Goal: Use online tool/utility

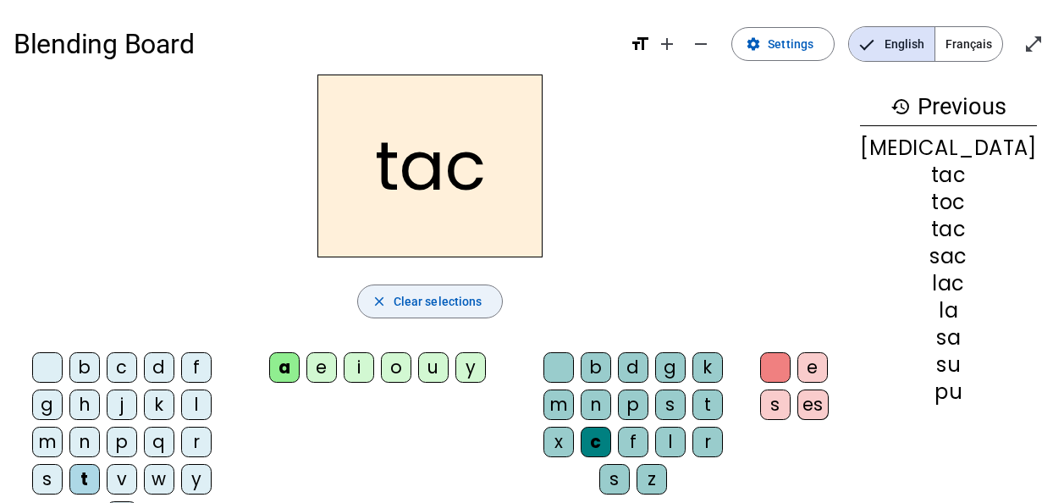
scroll to position [34, 0]
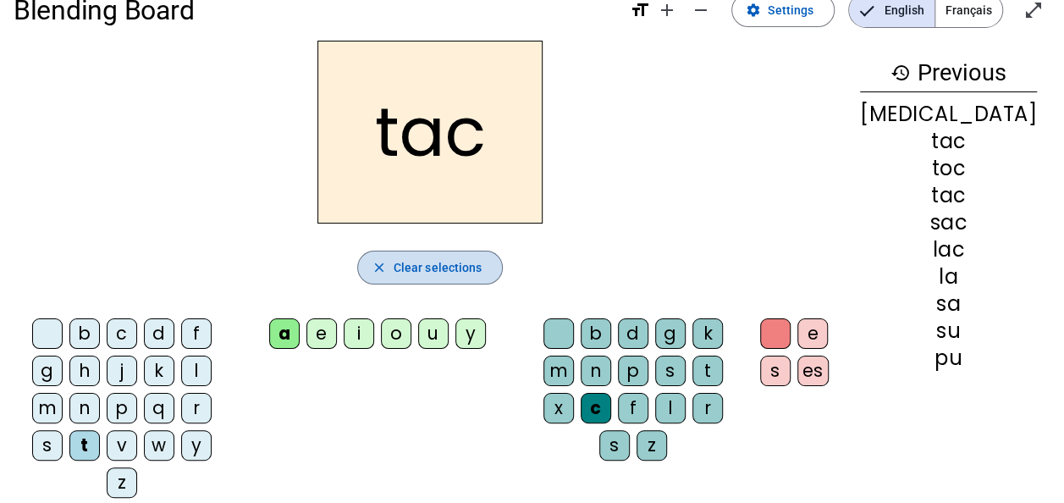
click at [483, 261] on span "Clear selections" at bounding box center [438, 267] width 89 height 20
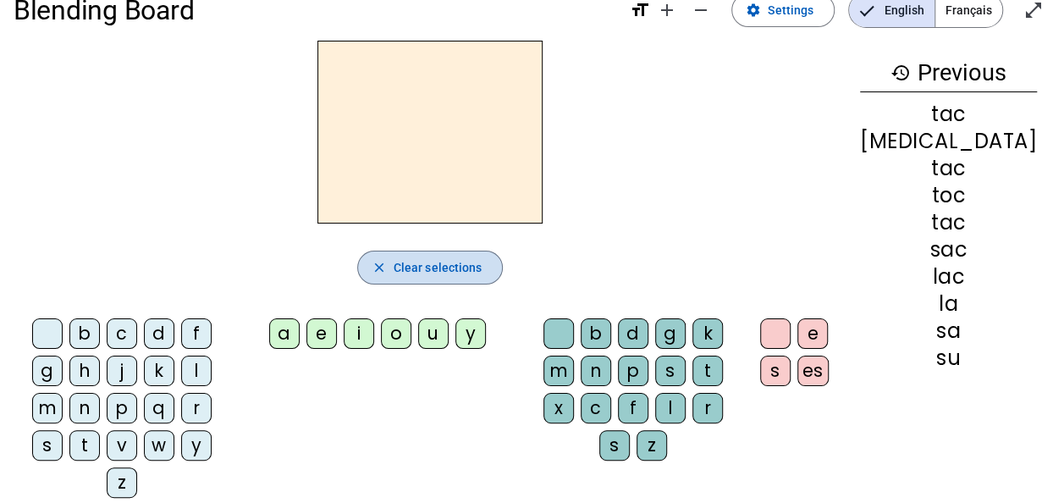
click at [483, 261] on span "Clear selections" at bounding box center [438, 267] width 89 height 20
click at [107, 405] on div "p" at bounding box center [122, 408] width 30 height 30
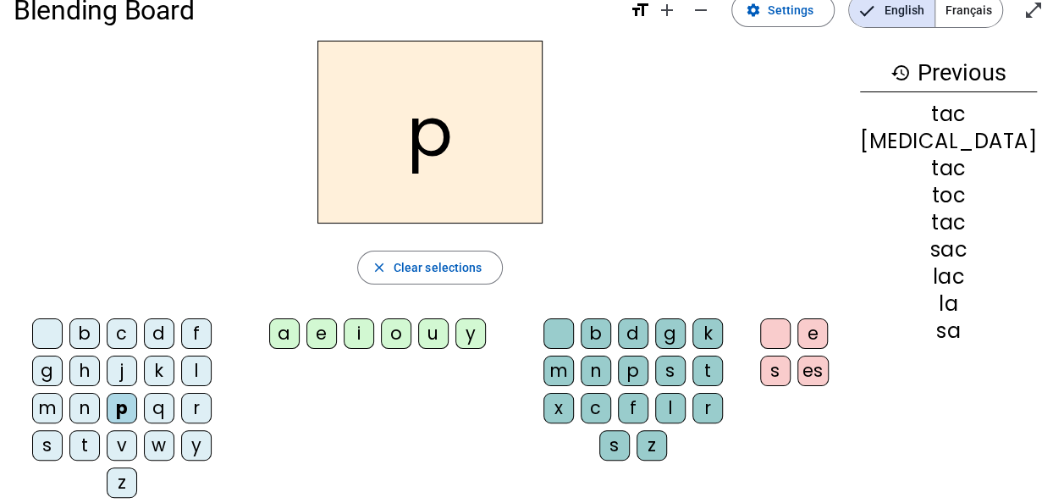
click at [300, 332] on div "a" at bounding box center [284, 333] width 30 height 30
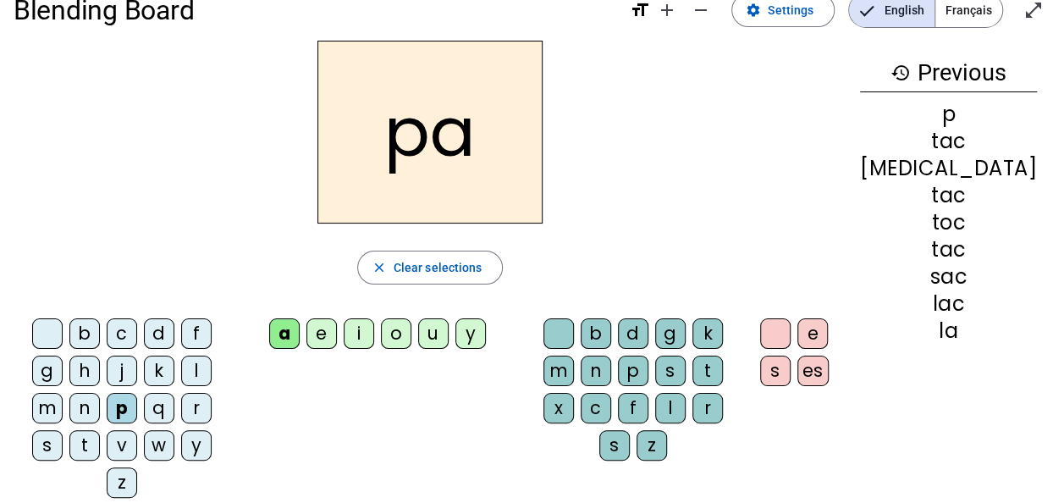
click at [693, 401] on div "r" at bounding box center [708, 408] width 30 height 30
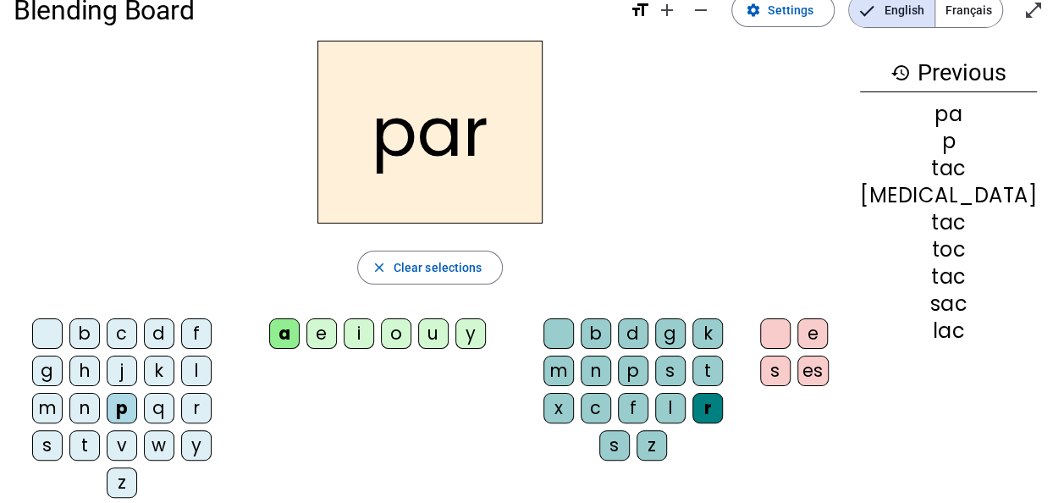
click at [117, 329] on div "c" at bounding box center [122, 333] width 30 height 30
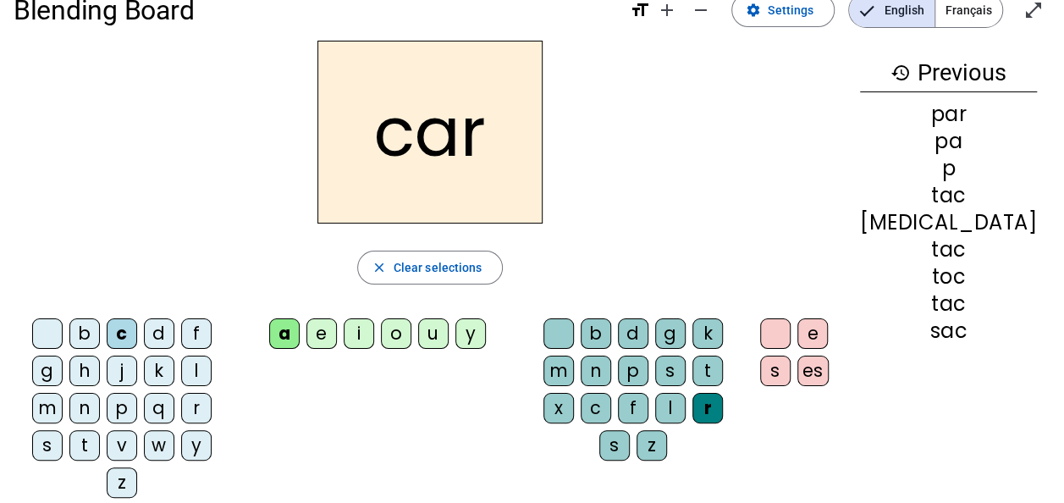
click at [107, 410] on div "p" at bounding box center [122, 408] width 30 height 30
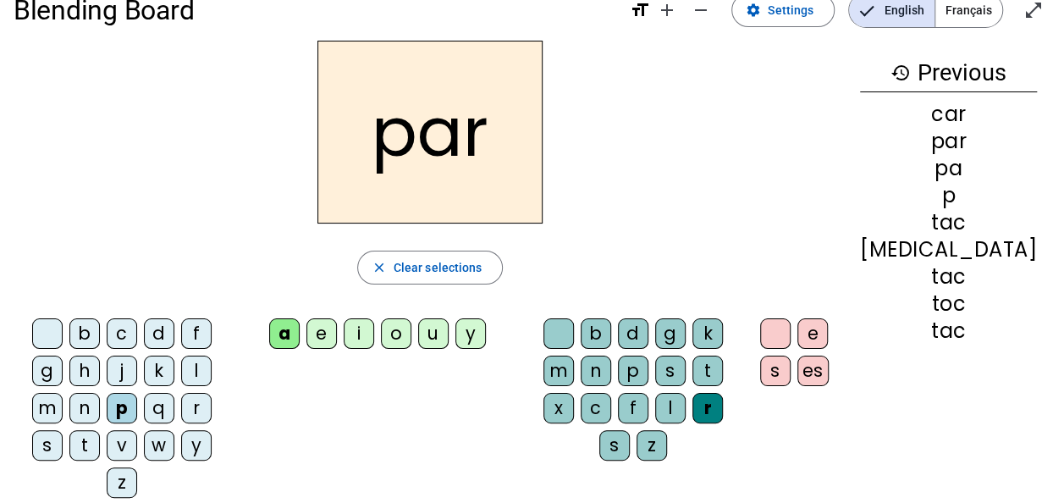
click at [120, 329] on div "c" at bounding box center [122, 333] width 30 height 30
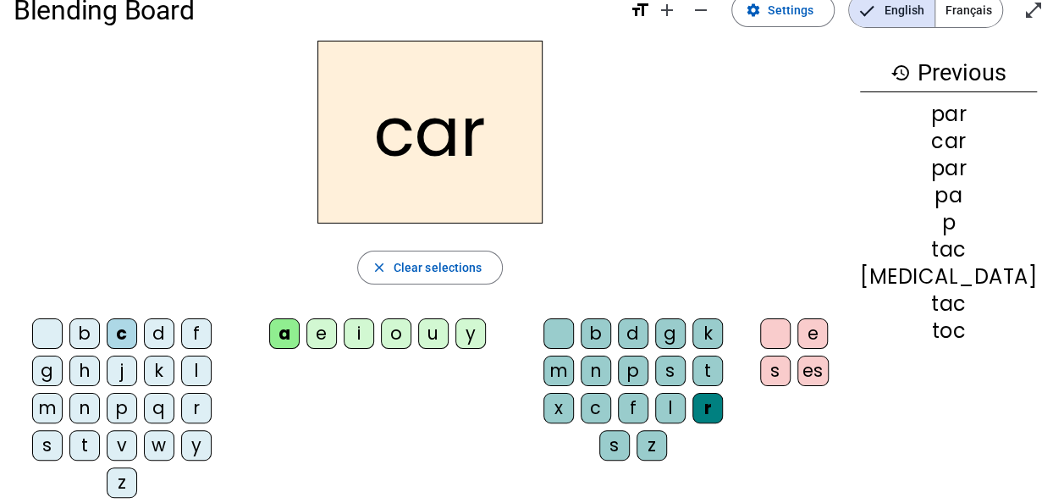
click at [655, 401] on div "l" at bounding box center [670, 408] width 30 height 30
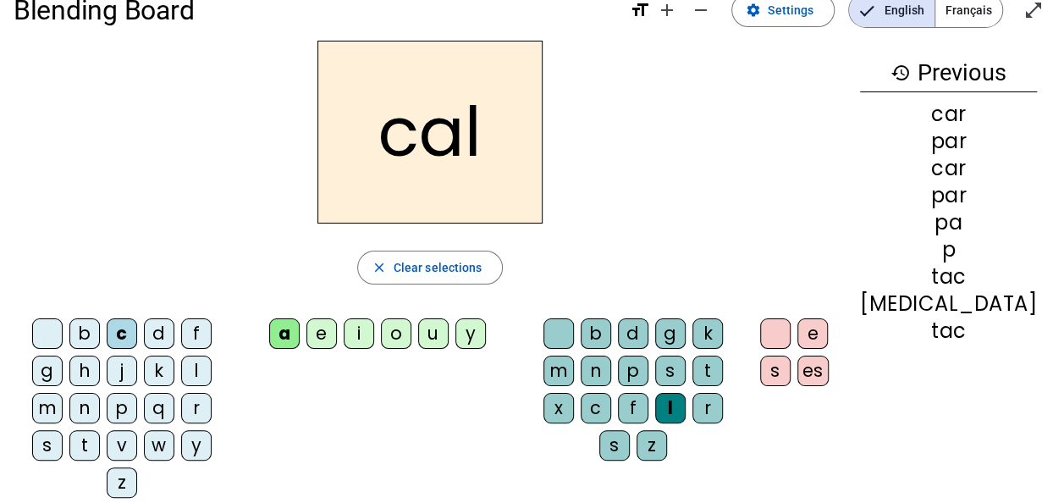
click at [137, 430] on div "v" at bounding box center [122, 445] width 30 height 30
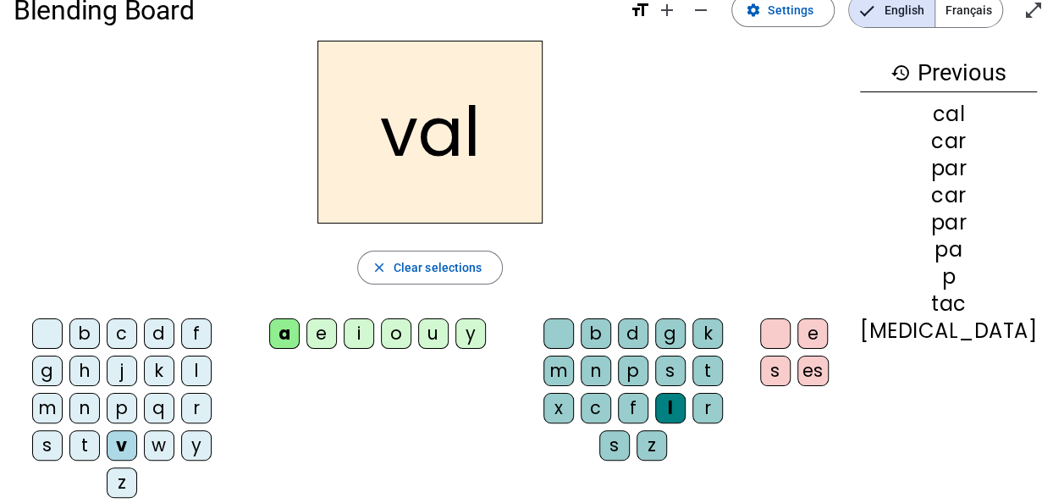
click at [81, 332] on div "b" at bounding box center [84, 333] width 30 height 30
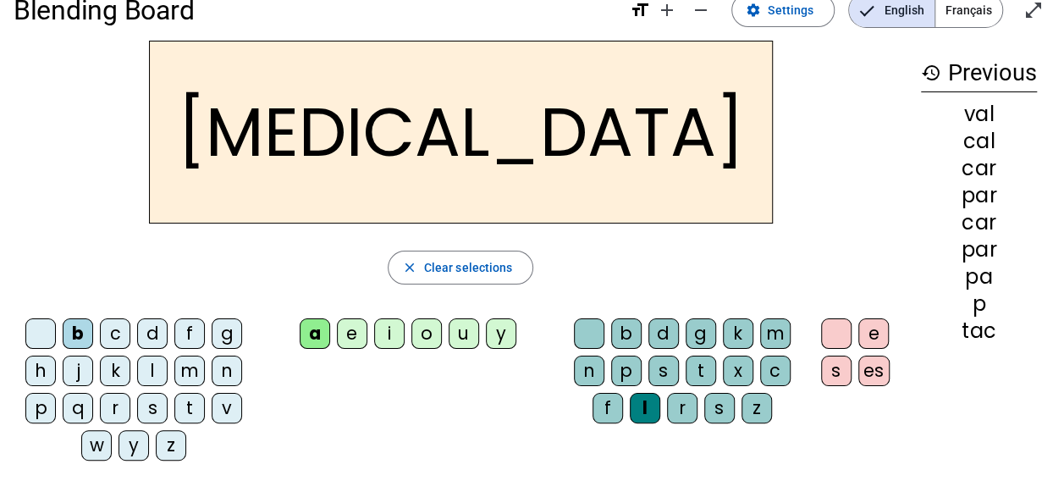
click at [775, 366] on div "c" at bounding box center [775, 371] width 30 height 30
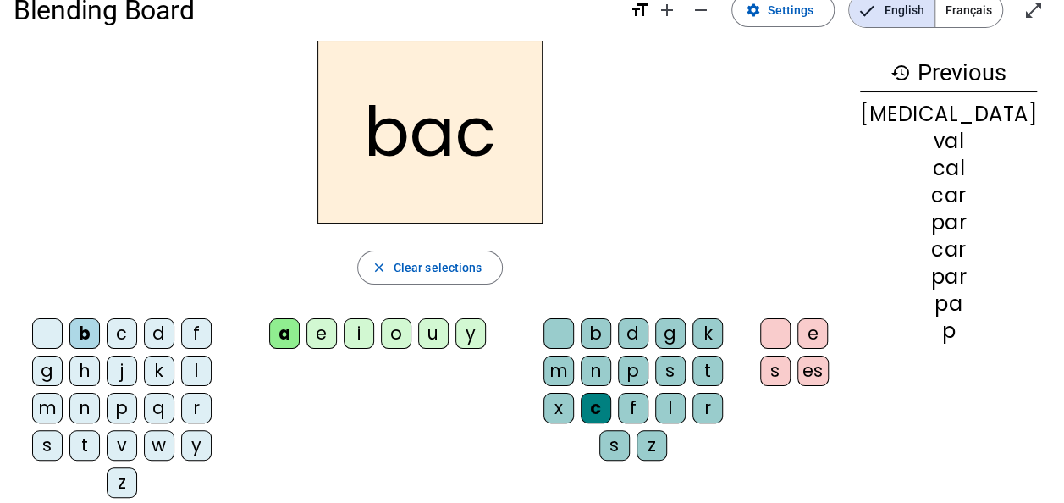
click at [63, 430] on div "s" at bounding box center [47, 445] width 30 height 30
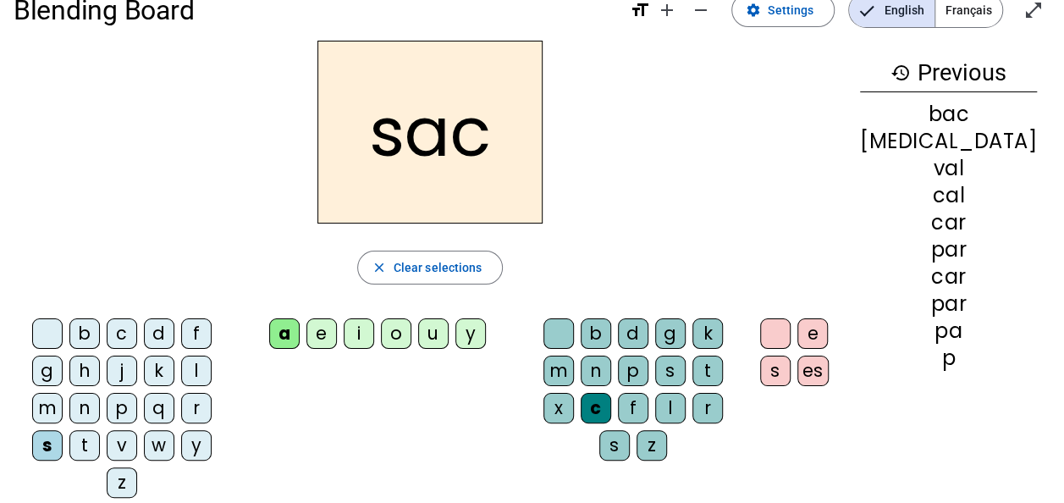
click at [655, 407] on div "l" at bounding box center [670, 408] width 30 height 30
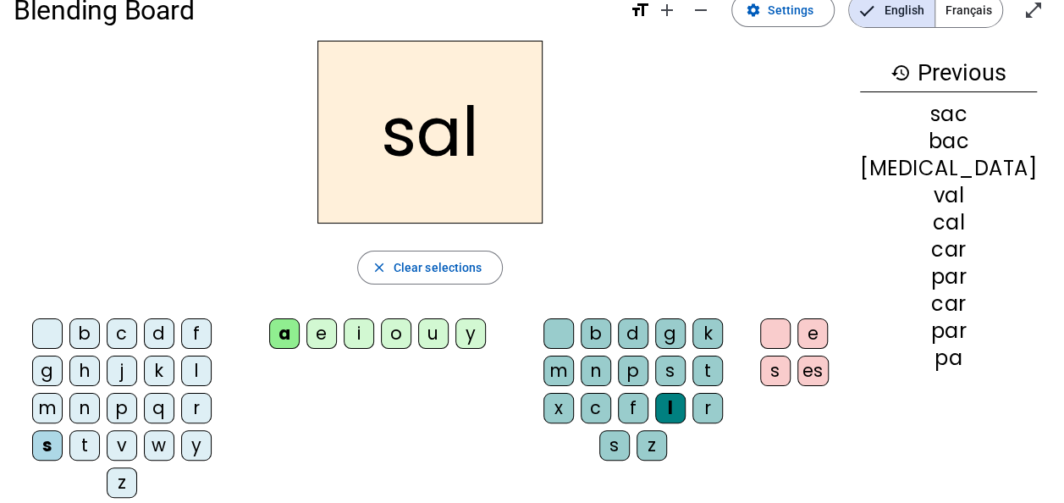
click at [574, 335] on div at bounding box center [559, 333] width 30 height 30
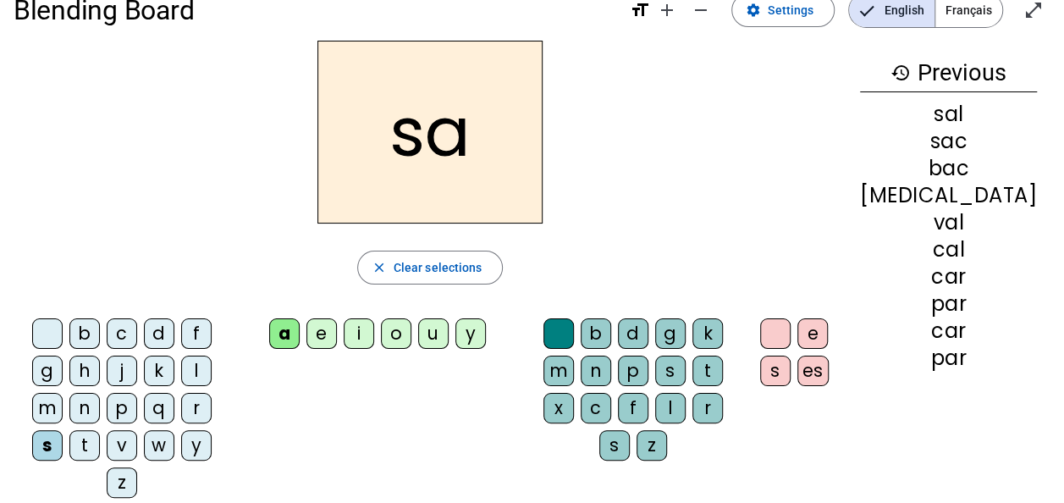
click at [449, 340] on div "u" at bounding box center [433, 333] width 30 height 30
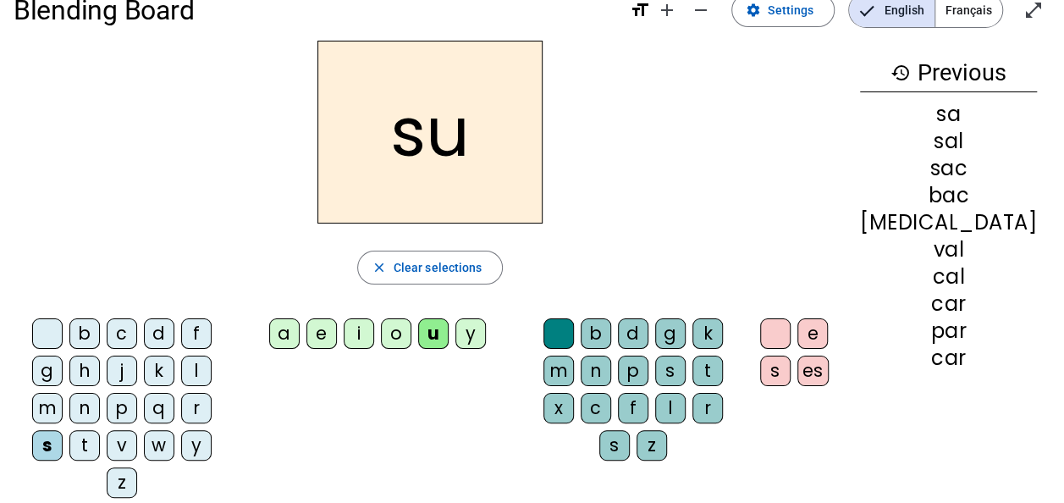
click at [693, 409] on div "r" at bounding box center [708, 408] width 30 height 30
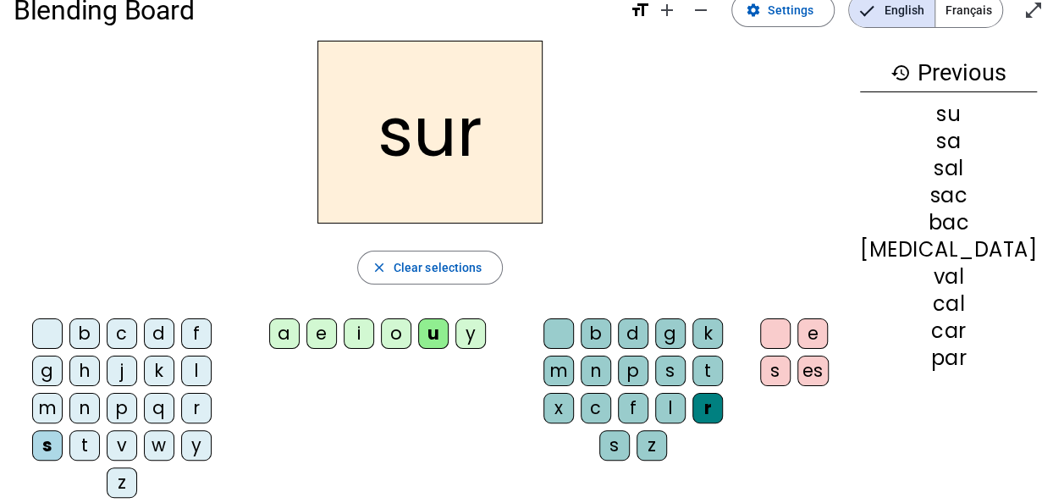
click at [63, 393] on div "m" at bounding box center [47, 408] width 30 height 30
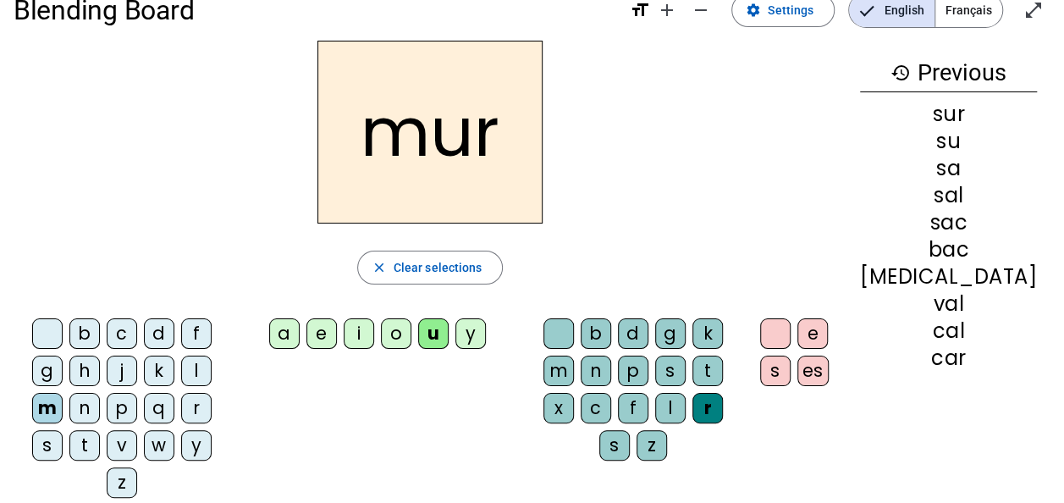
click at [156, 334] on div "d" at bounding box center [159, 333] width 30 height 30
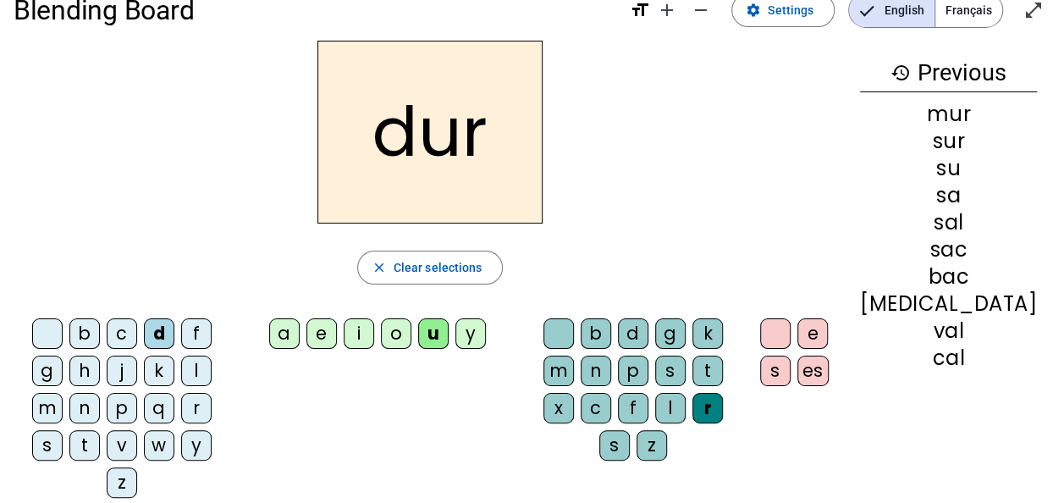
click at [107, 412] on div "p" at bounding box center [122, 408] width 30 height 30
